Goal: Transaction & Acquisition: Purchase product/service

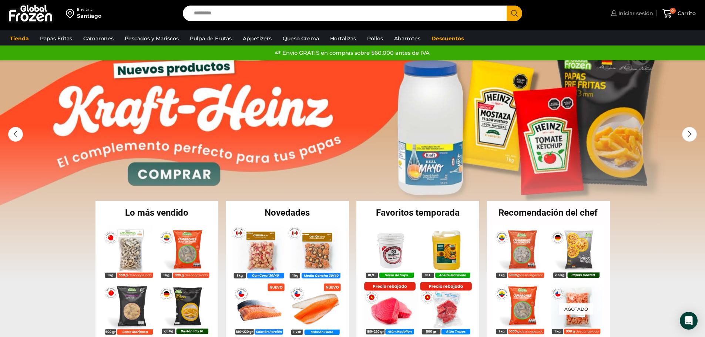
click at [644, 17] on span "Iniciar sesión" at bounding box center [635, 13] width 37 height 7
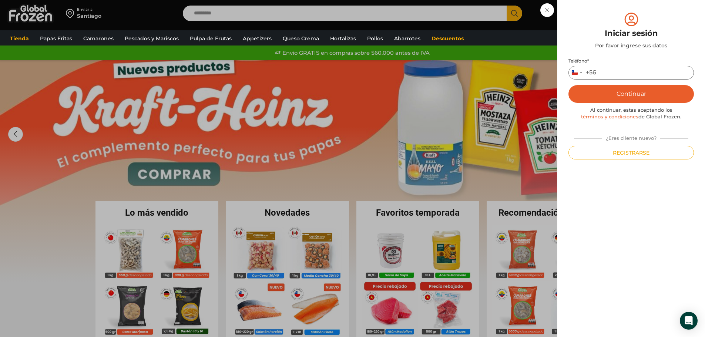
click at [630, 72] on input "Teléfono *" at bounding box center [631, 73] width 125 height 14
type input "*********"
click at [627, 96] on button "Continuar" at bounding box center [631, 94] width 125 height 18
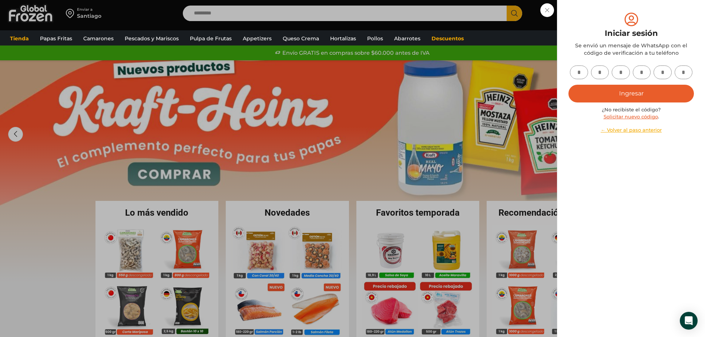
click at [576, 72] on input "text" at bounding box center [579, 73] width 18 height 14
type input "*"
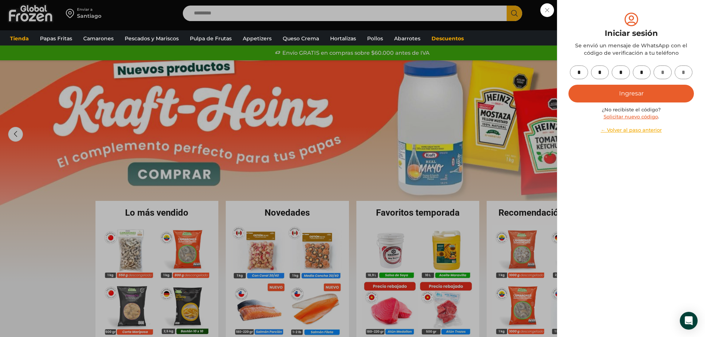
type input "*"
click at [605, 95] on button "Ingresar" at bounding box center [631, 94] width 125 height 18
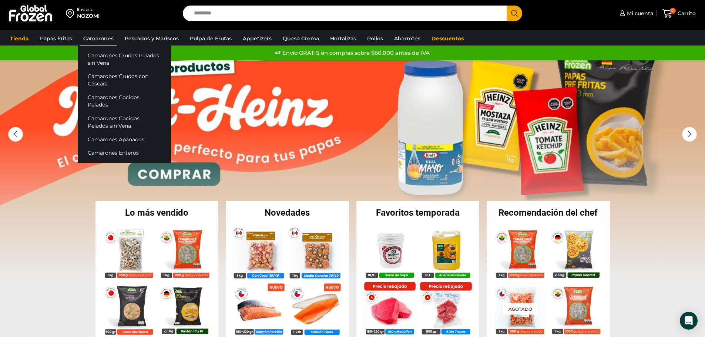
click at [92, 35] on link "Camarones" at bounding box center [99, 38] width 38 height 14
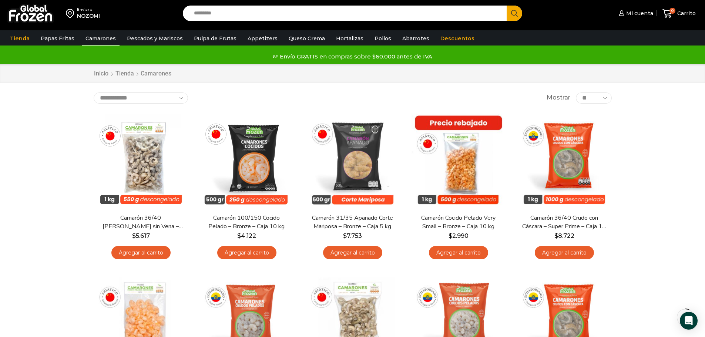
scroll to position [121, 0]
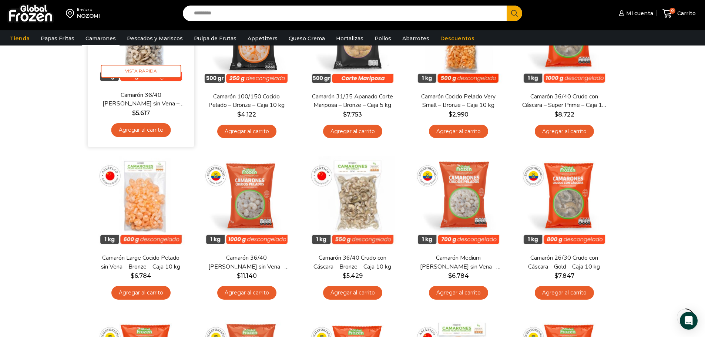
click at [157, 132] on link "Agregar al carrito" at bounding box center [141, 130] width 60 height 14
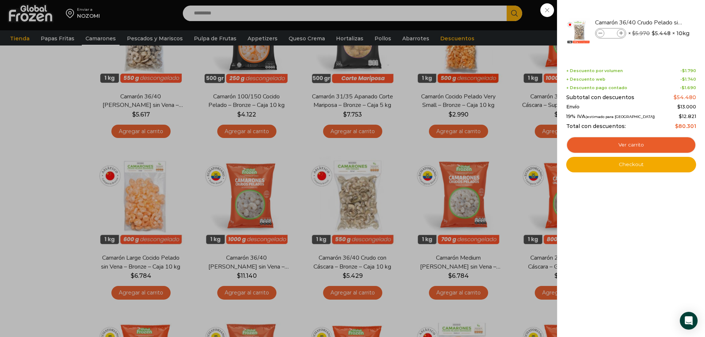
click at [661, 22] on div "1 Carrito 1 1 Shopping Cart *" at bounding box center [679, 13] width 37 height 17
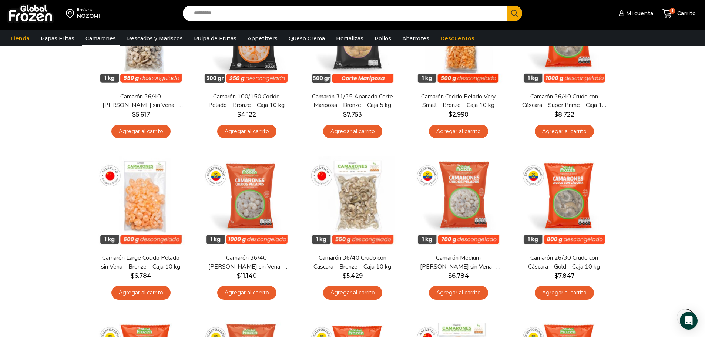
click at [154, 291] on link "Agregar al carrito" at bounding box center [140, 293] width 59 height 14
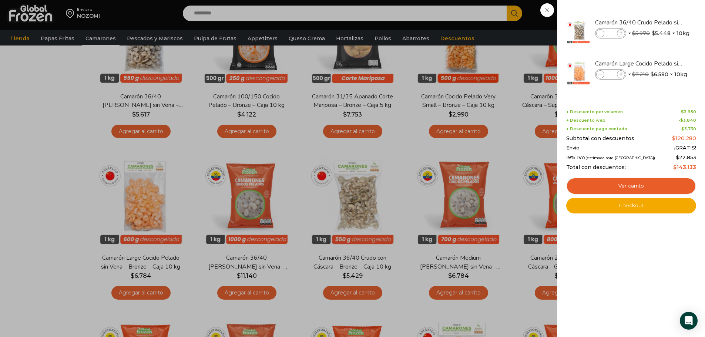
click at [661, 22] on div "2 Carrito 2 2 Shopping Cart *" at bounding box center [679, 13] width 37 height 17
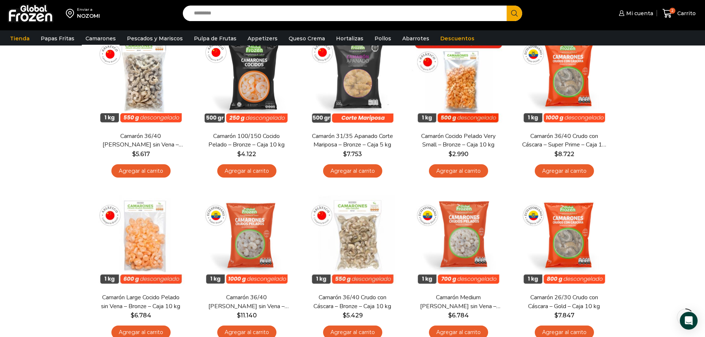
scroll to position [77, 0]
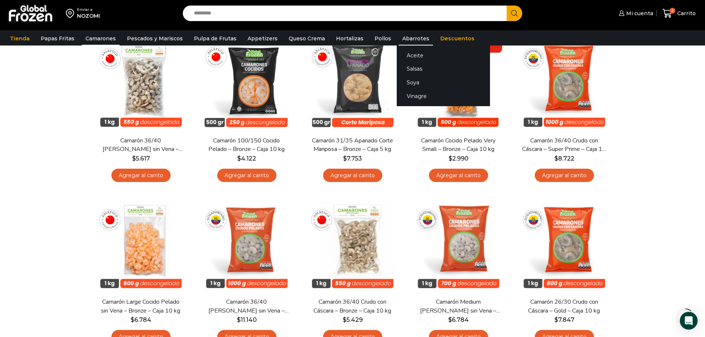
click at [399, 31] on link "Abarrotes" at bounding box center [416, 38] width 34 height 14
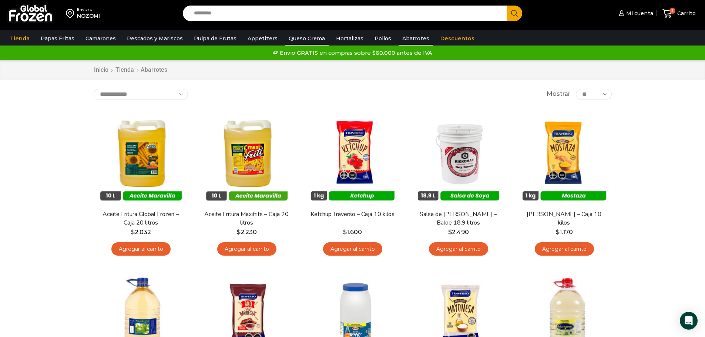
click at [298, 41] on link "Queso Crema" at bounding box center [307, 38] width 44 height 14
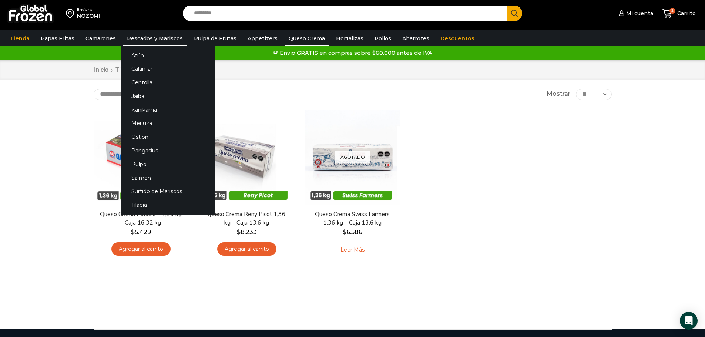
click at [161, 36] on link "Pescados y Mariscos" at bounding box center [154, 38] width 63 height 14
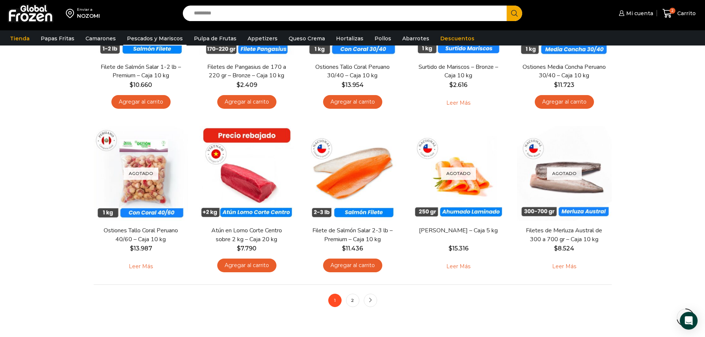
scroll to position [478, 0]
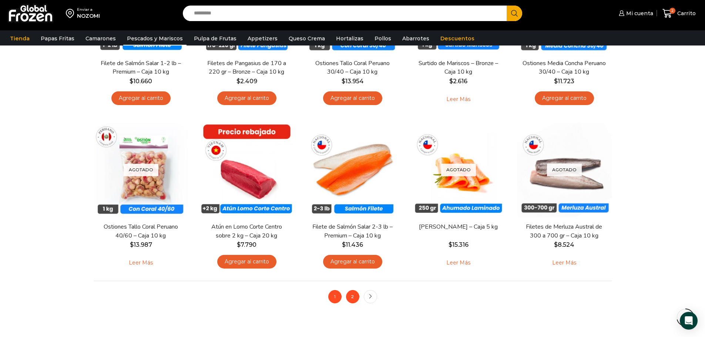
click at [351, 299] on link "2" at bounding box center [352, 296] width 13 height 13
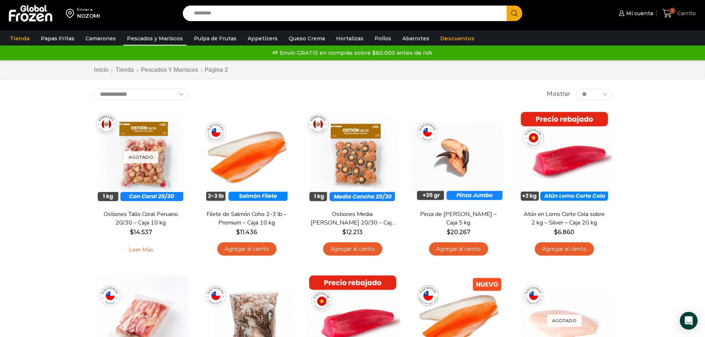
click at [673, 13] on span "2" at bounding box center [673, 11] width 6 height 6
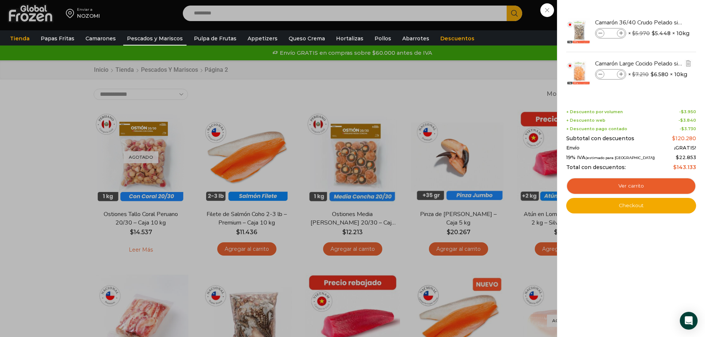
click at [620, 73] on icon at bounding box center [621, 75] width 4 height 4
type input "*"
click at [622, 30] on span at bounding box center [621, 33] width 8 height 8
type input "*"
click at [622, 30] on span at bounding box center [621, 33] width 8 height 8
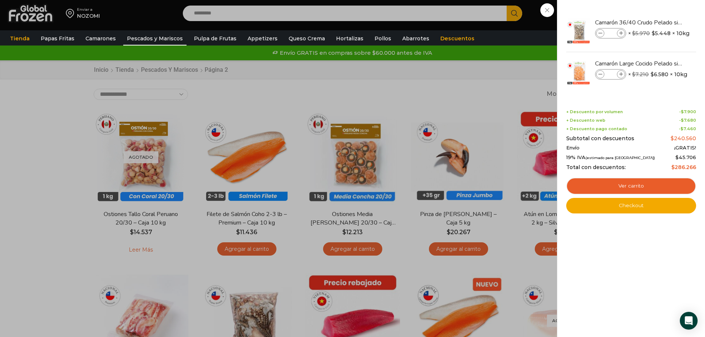
type input "*"
click at [661, 10] on div "5 Carrito 5 5 Shopping Cart *" at bounding box center [679, 13] width 37 height 17
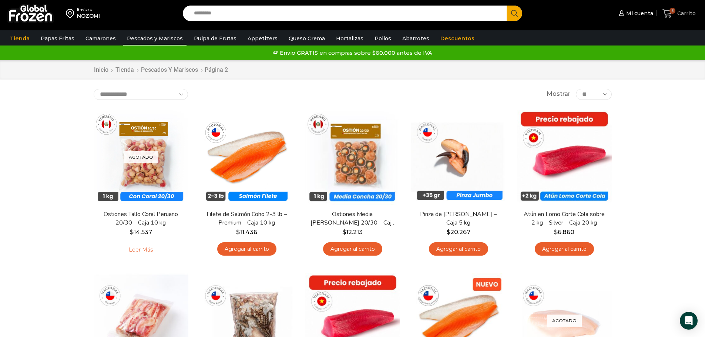
click at [675, 16] on span "5" at bounding box center [669, 14] width 13 height 10
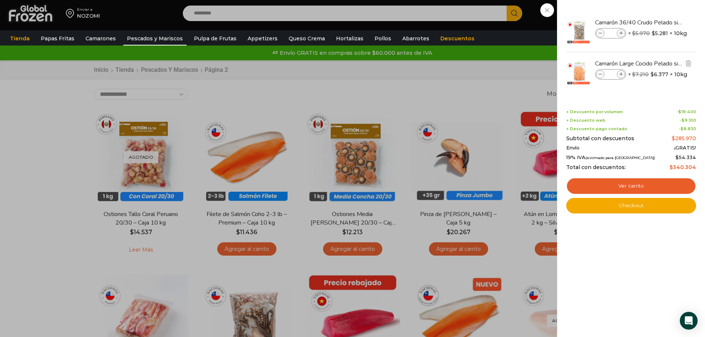
click at [599, 75] on icon at bounding box center [601, 75] width 4 height 4
type input "*"
click at [623, 75] on icon at bounding box center [621, 75] width 4 height 4
type input "*"
click at [603, 74] on span at bounding box center [600, 74] width 8 height 8
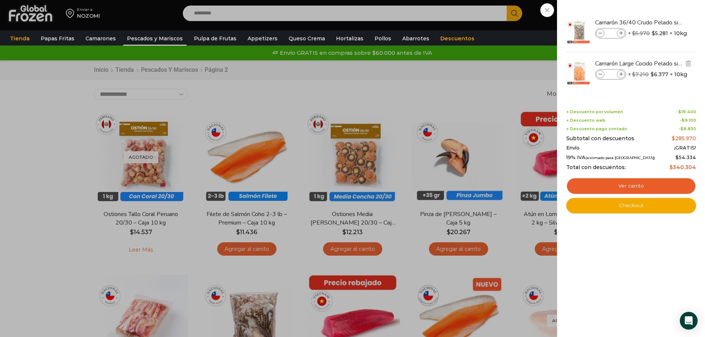
type input "*"
click at [620, 74] on icon at bounding box center [621, 75] width 4 height 4
type input "*"
click at [600, 74] on icon at bounding box center [601, 75] width 4 height 4
type input "*"
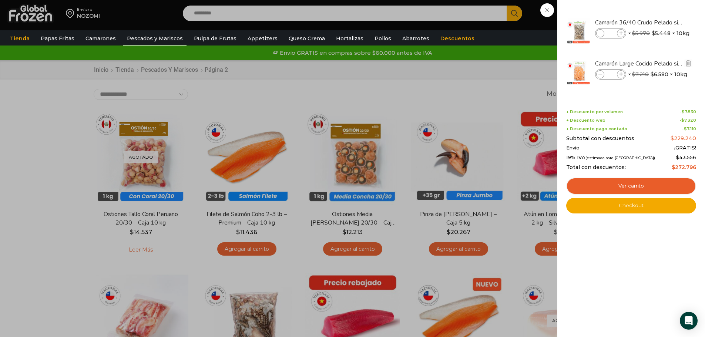
click at [620, 74] on icon at bounding box center [621, 75] width 4 height 4
type input "*"
click at [600, 33] on icon at bounding box center [601, 33] width 4 height 4
type input "*"
click at [621, 34] on icon at bounding box center [621, 33] width 4 height 4
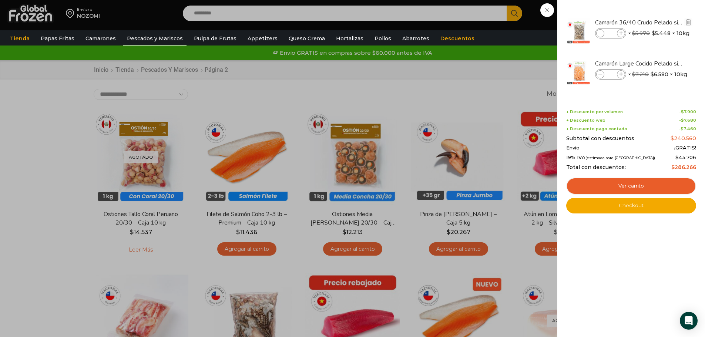
type input "*"
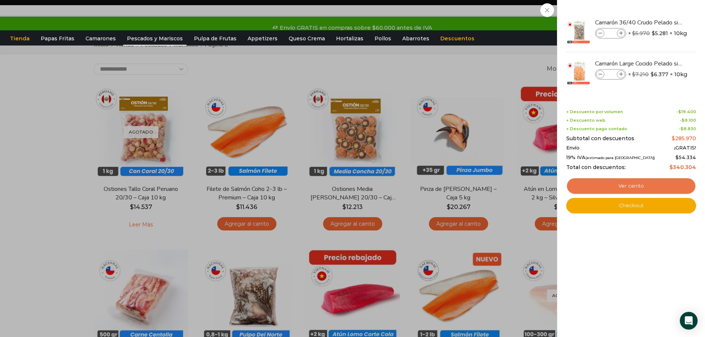
click at [652, 182] on link "Ver carrito" at bounding box center [631, 186] width 130 height 17
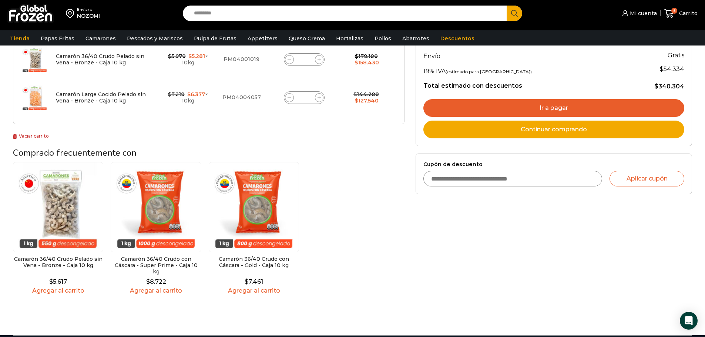
scroll to position [5, 0]
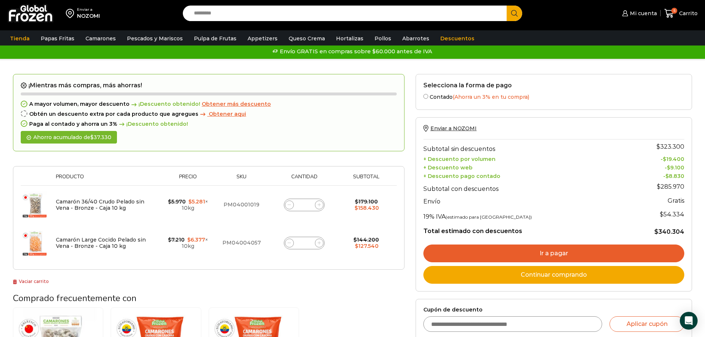
click at [531, 247] on link "Ir a pagar" at bounding box center [553, 254] width 261 height 18
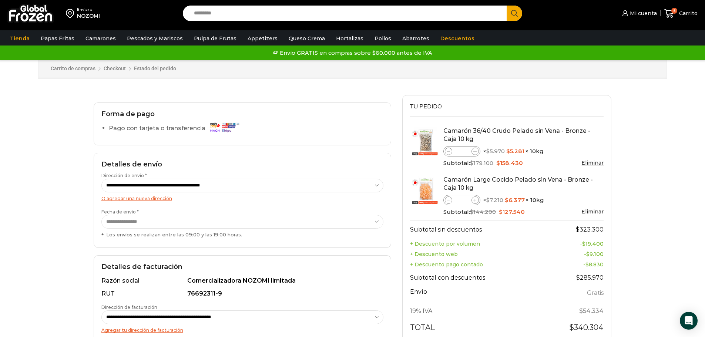
click at [381, 222] on select "**********" at bounding box center [242, 222] width 282 height 14
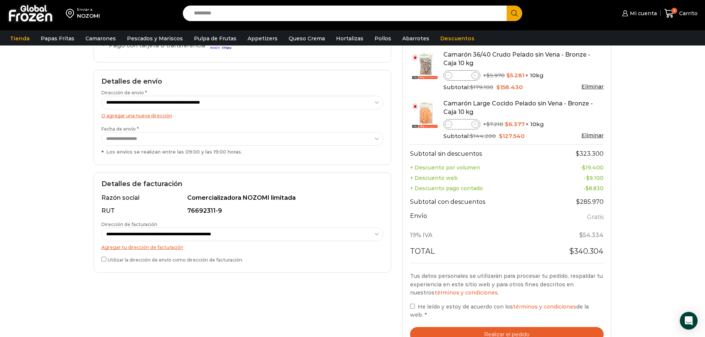
scroll to position [57, 0]
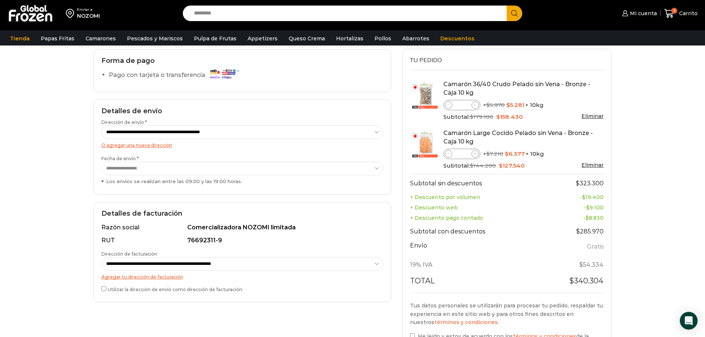
click at [170, 172] on select "**********" at bounding box center [242, 169] width 282 height 14
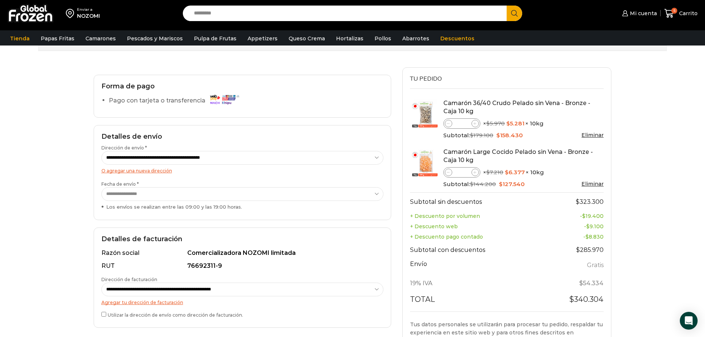
scroll to position [15, 0]
